Goal: Navigation & Orientation: Find specific page/section

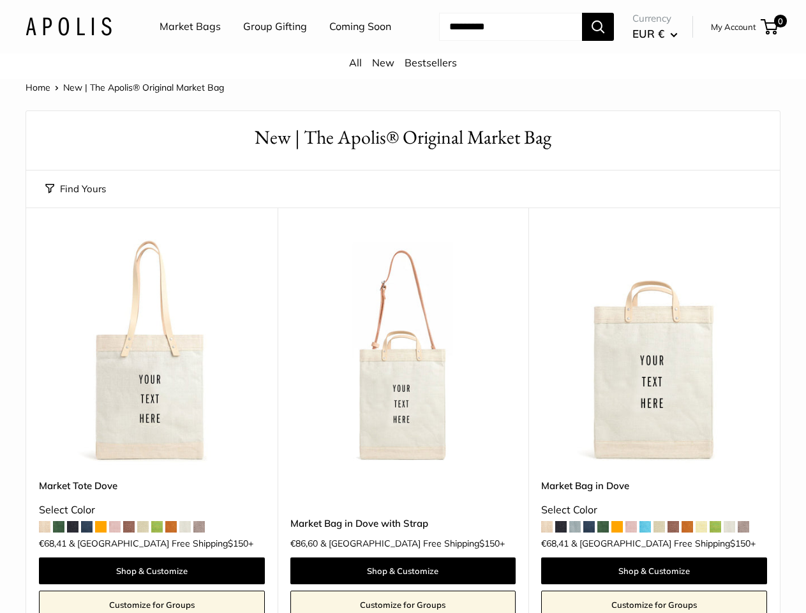
click at [403, 47] on nav "Market Bags Group Gifting Coming Soon" at bounding box center [286, 26] width 305 height 41
click at [272, 47] on ul "Market Bags Group Gifting Coming Soon" at bounding box center [287, 26] width 254 height 41
click at [495, 41] on input "Search..." at bounding box center [510, 27] width 143 height 28
